Goal: Task Accomplishment & Management: Manage account settings

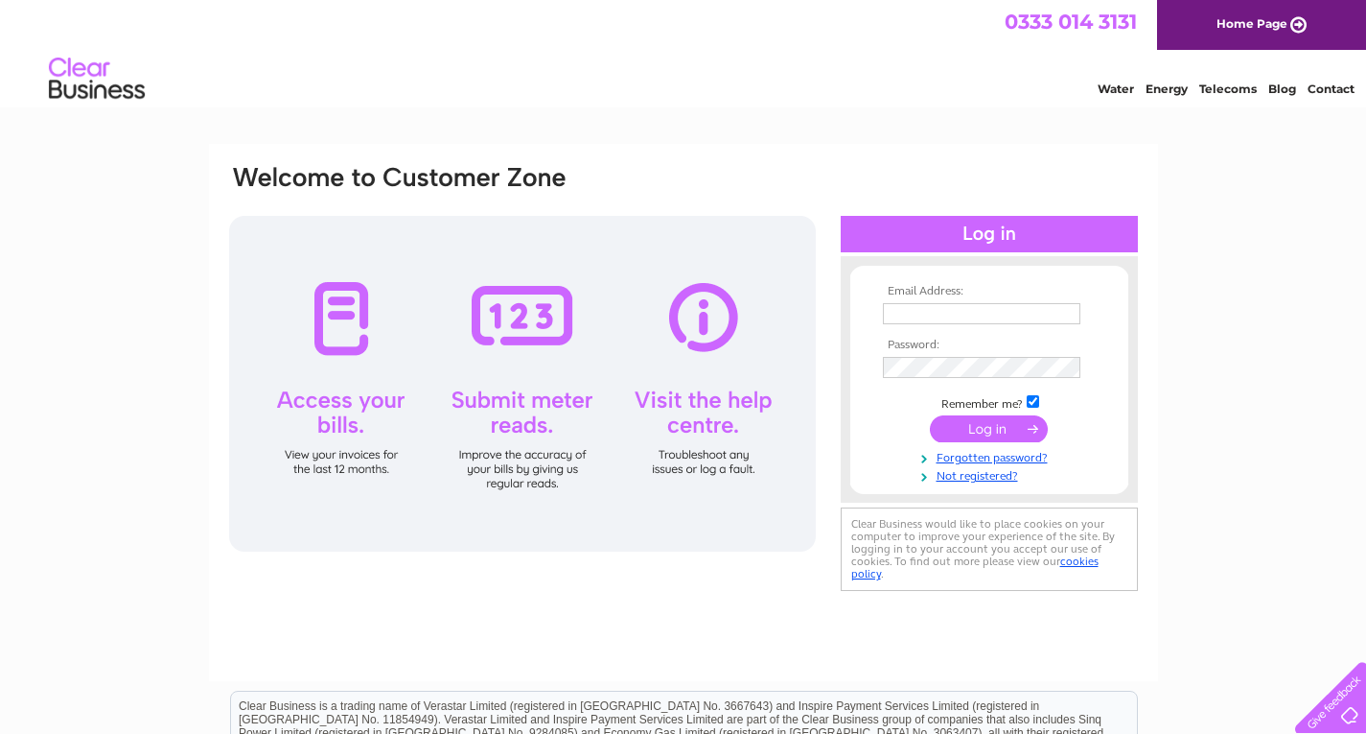
type input "[PERSON_NAME][EMAIL_ADDRESS][DOMAIN_NAME]"
click at [967, 424] on input "submit" at bounding box center [989, 428] width 118 height 27
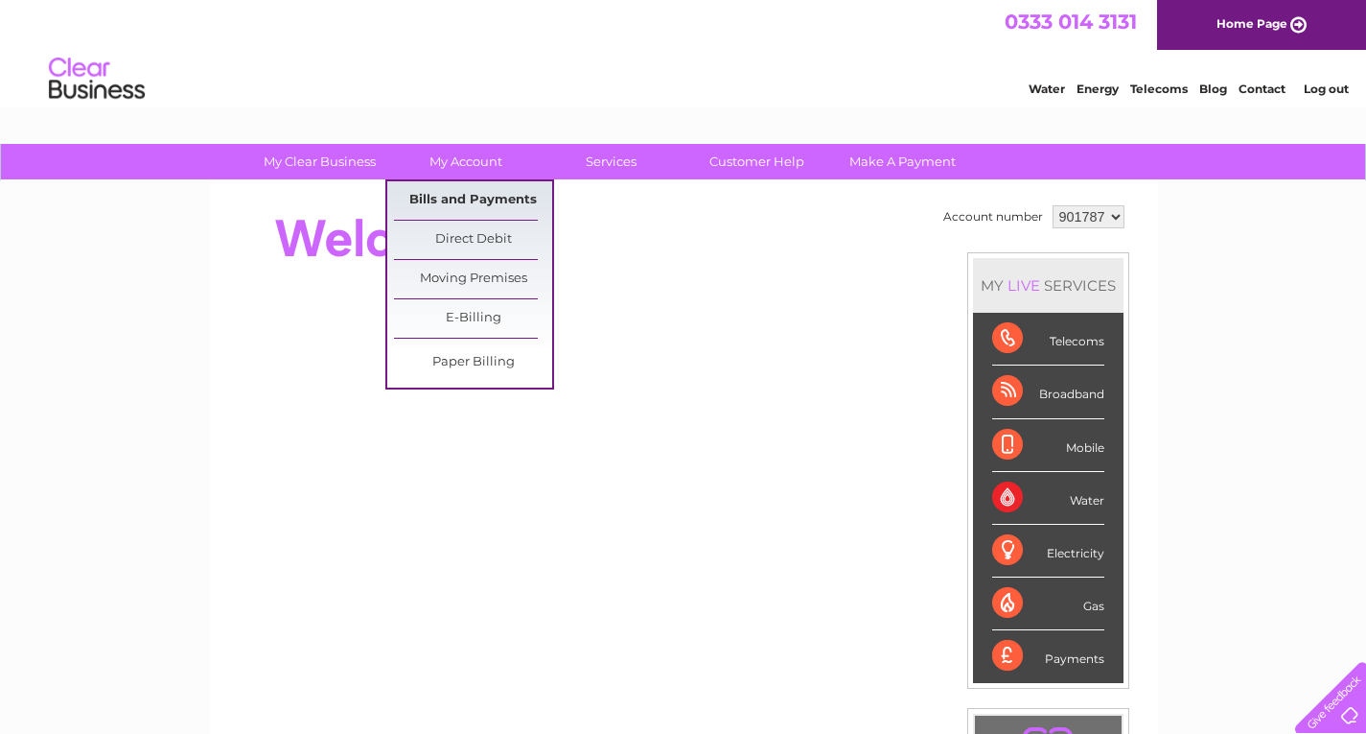
click at [477, 196] on link "Bills and Payments" at bounding box center [473, 200] width 158 height 38
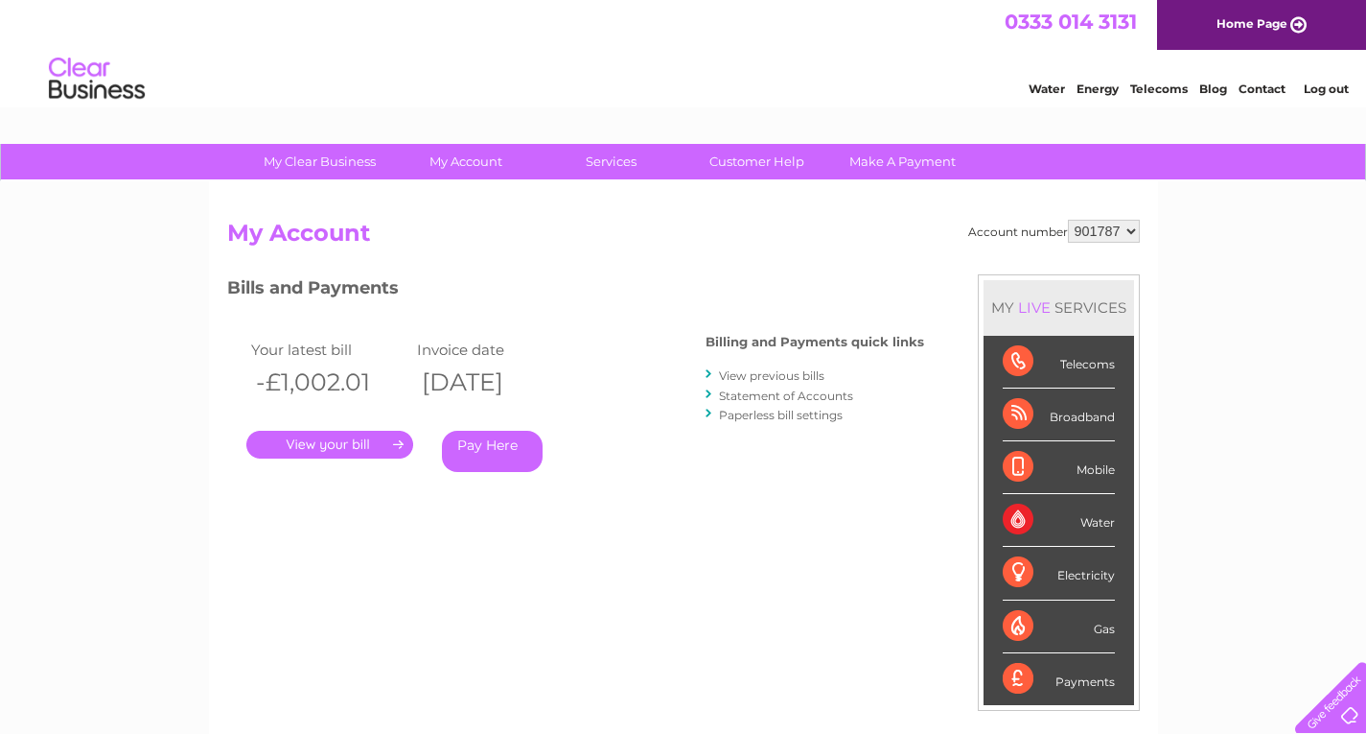
click at [328, 446] on link "." at bounding box center [329, 445] width 167 height 28
